Goal: Book appointment/travel/reservation

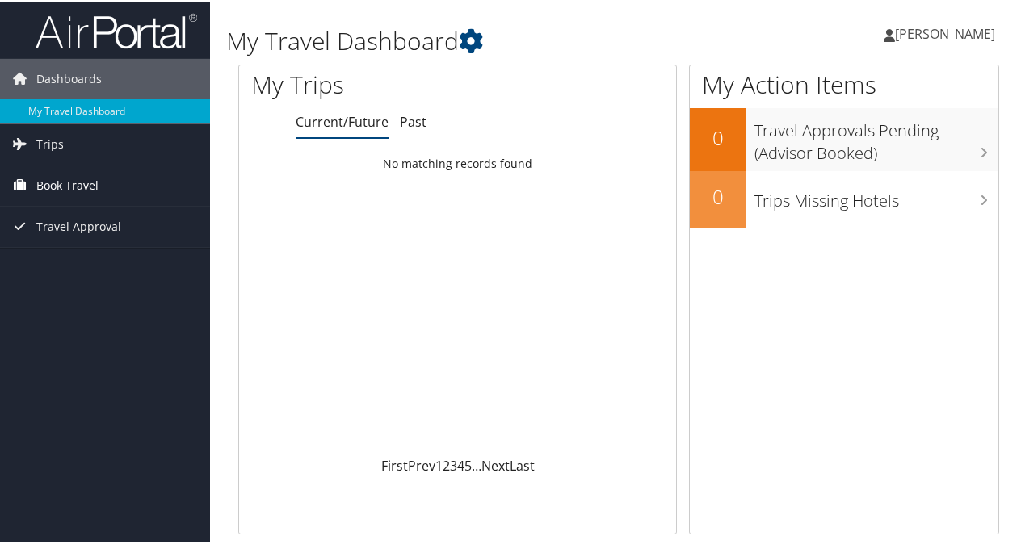
click at [58, 179] on span "Book Travel" at bounding box center [67, 184] width 62 height 40
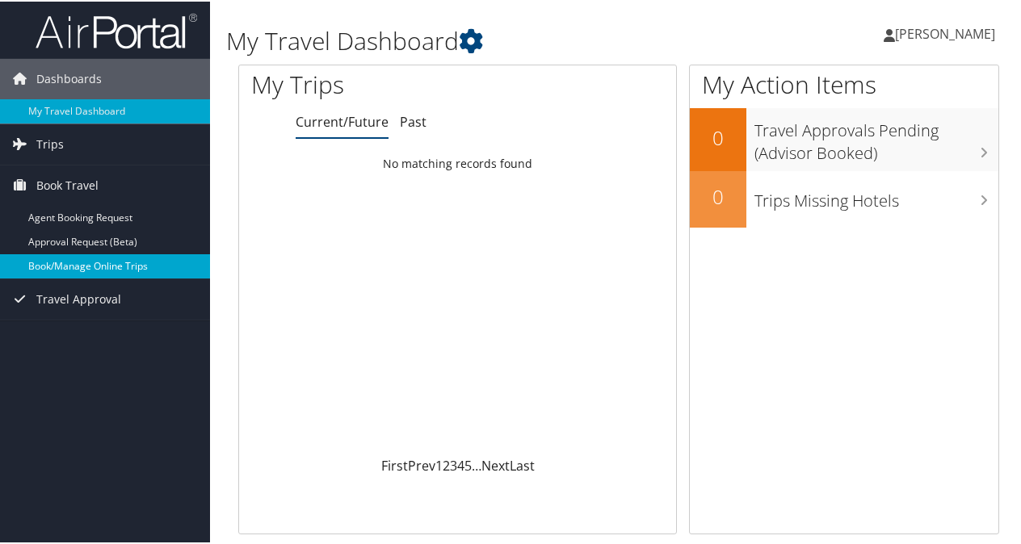
click at [48, 263] on link "Book/Manage Online Trips" at bounding box center [105, 265] width 210 height 24
